Goal: Register for event/course

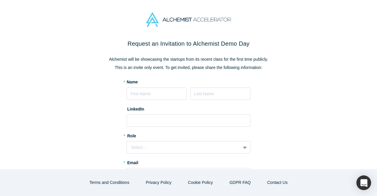
click at [165, 87] on div "* Name" at bounding box center [189, 89] width 124 height 21
click at [166, 90] on input at bounding box center [157, 94] width 60 height 12
type input "Dmitri"
type input "Belenki"
type input "dmitrybelenkiy95@gmail.com"
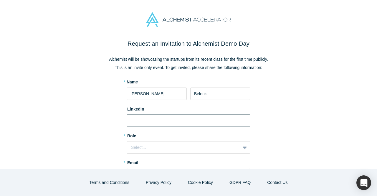
click at [155, 123] on input at bounding box center [189, 120] width 124 height 12
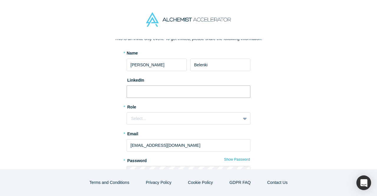
scroll to position [29, 0]
paste input "https://www.linkedin.com/in/dmitri-belenki-47151ab7/"
type input "https://www.linkedin.com/in/dmitri-belenki-47151ab7/"
click at [162, 127] on form "* Name Dmitri Belenki LinkedIn https://www.linkedin.com/in/dmitri-belenki-47151…" at bounding box center [189, 131] width 124 height 162
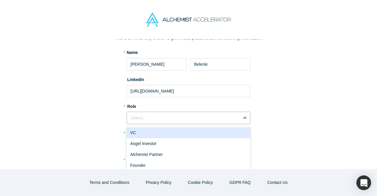
click at [160, 123] on div "Select..." at bounding box center [189, 118] width 124 height 12
click at [156, 133] on div "VC" at bounding box center [189, 132] width 124 height 11
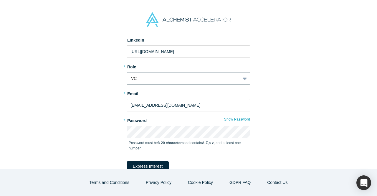
scroll to position [70, 0]
click at [161, 109] on input "dmitrybelenkiy95@gmail.com" at bounding box center [189, 104] width 124 height 12
type input "dmitri@gspv.vc"
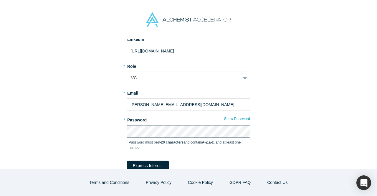
click at [127, 161] on button "Express Interest" at bounding box center [148, 166] width 42 height 10
